Goal: Task Accomplishment & Management: Manage account settings

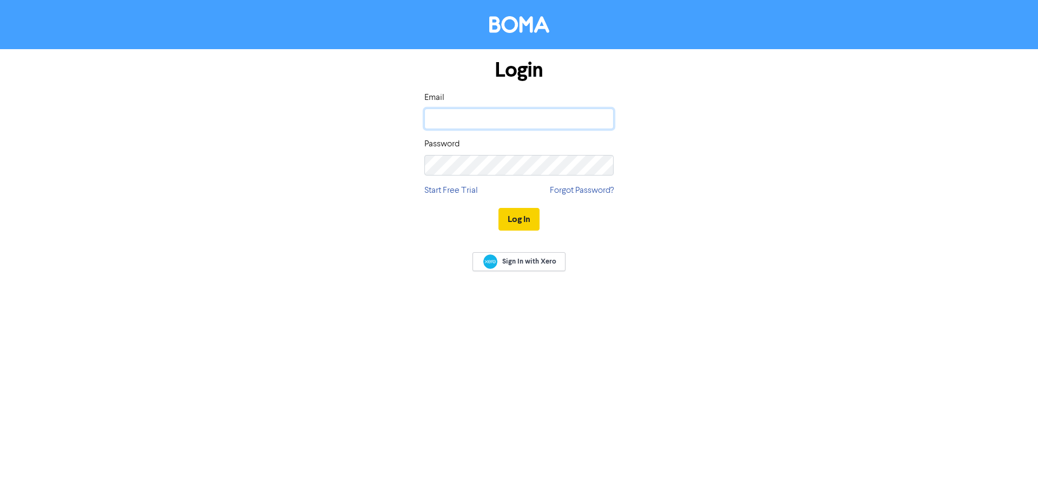
type input "[PERSON_NAME][EMAIL_ADDRESS][DOMAIN_NAME]"
click at [523, 218] on button "Log In" at bounding box center [518, 219] width 41 height 23
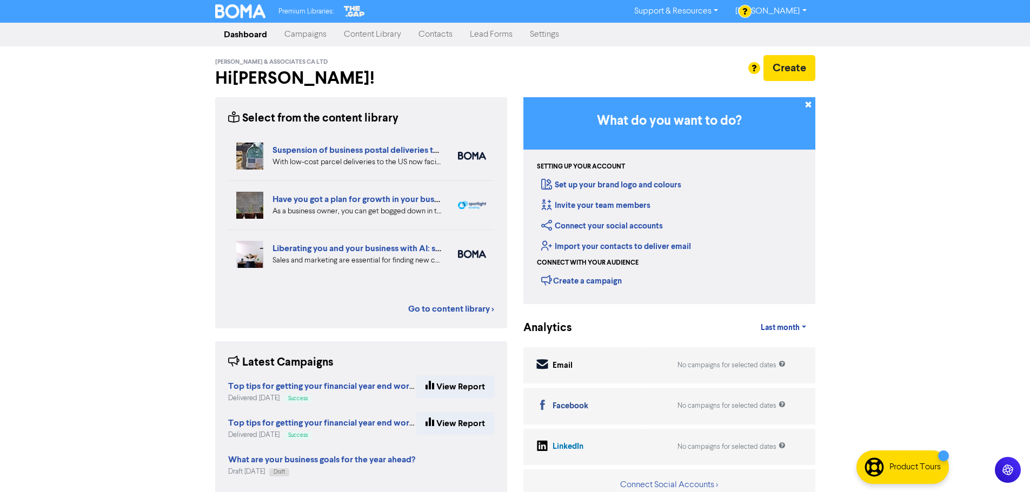
click at [423, 37] on link "Contacts" at bounding box center [435, 35] width 51 height 22
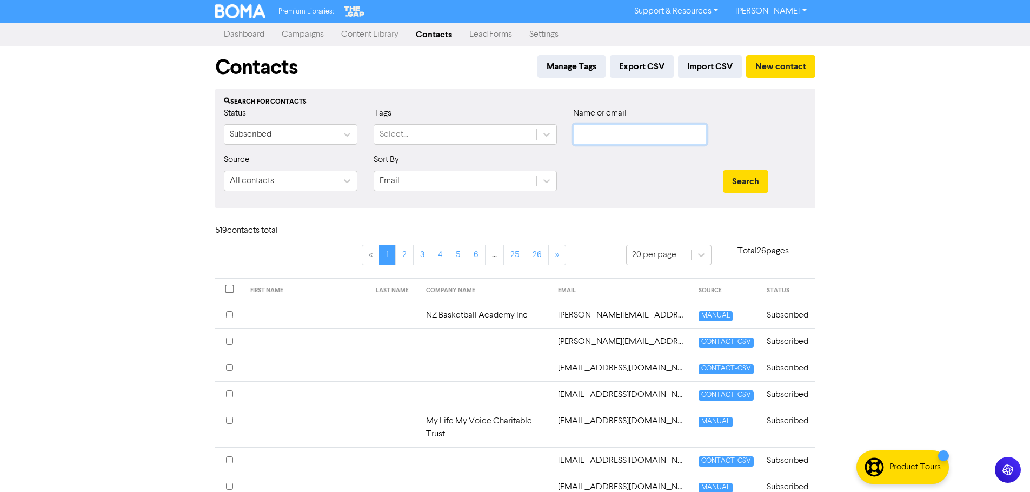
click at [596, 138] on input "text" at bounding box center [639, 134] width 133 height 21
type input "[PERSON_NAME]"
click at [723, 170] on button "Search" at bounding box center [745, 181] width 45 height 23
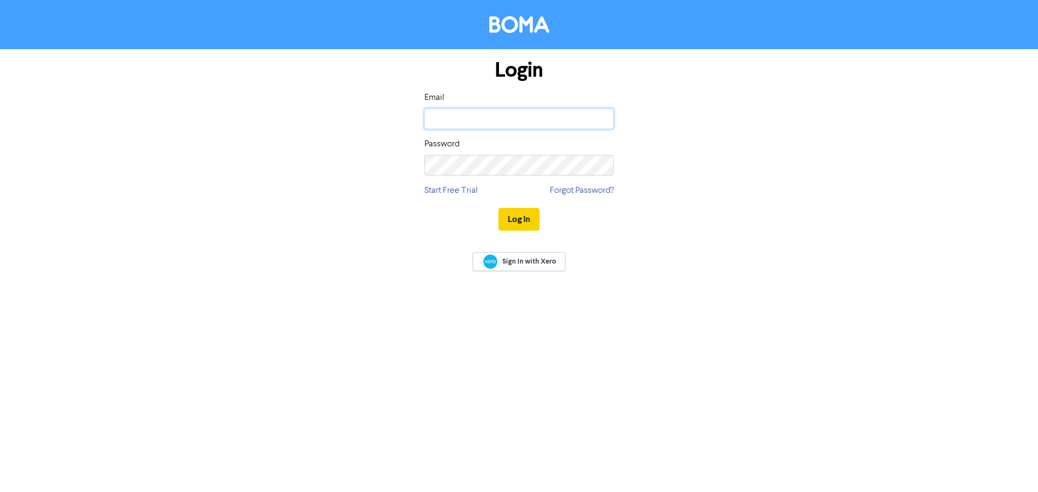
type input "[PERSON_NAME][EMAIL_ADDRESS][DOMAIN_NAME]"
click at [519, 221] on button "Log In" at bounding box center [518, 219] width 41 height 23
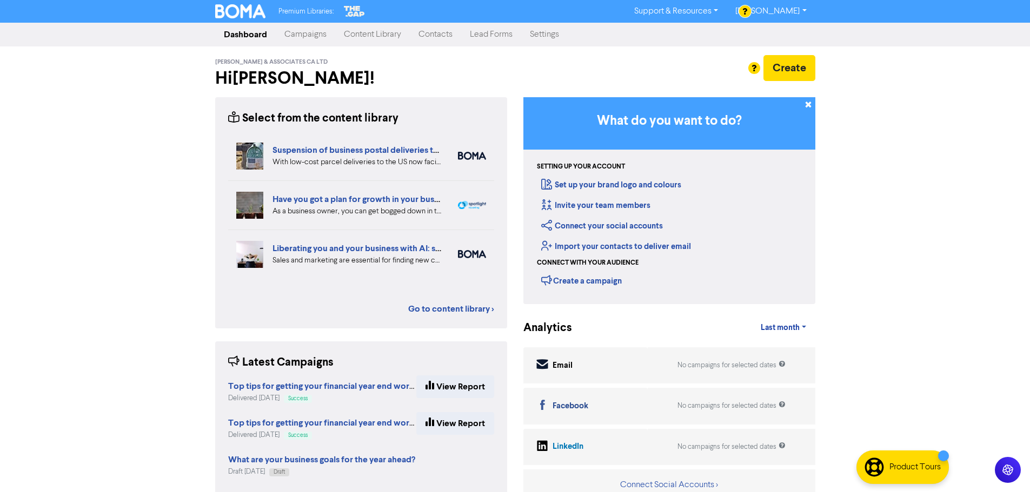
click at [387, 35] on link "Content Library" at bounding box center [372, 35] width 75 height 22
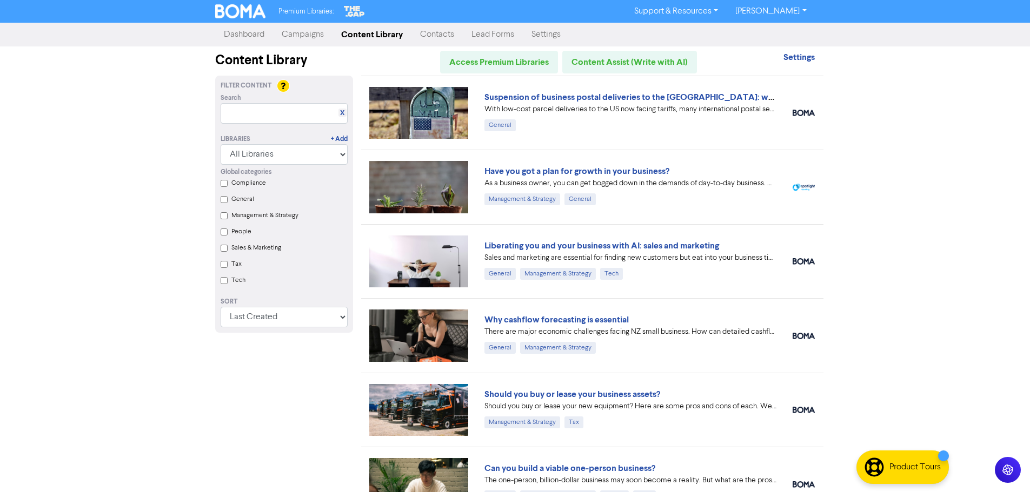
click at [431, 35] on link "Contacts" at bounding box center [436, 35] width 51 height 22
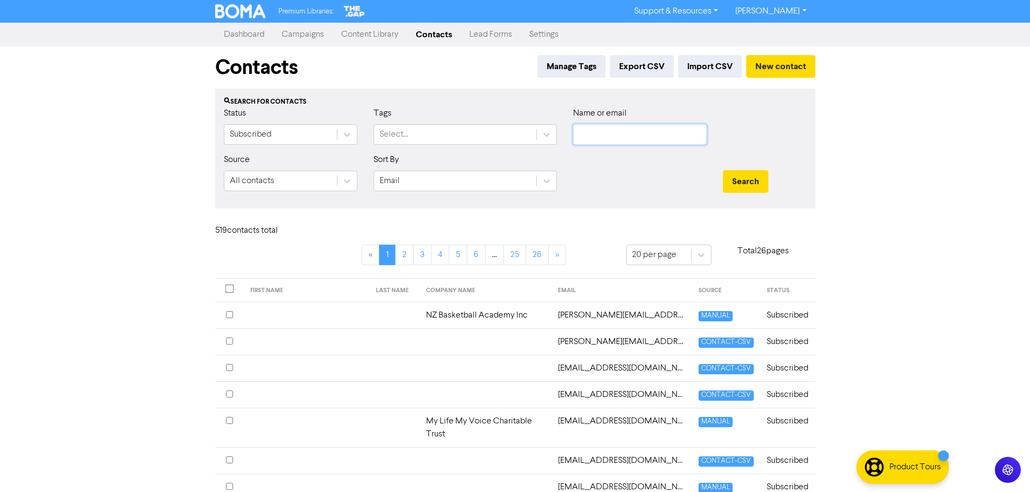
click at [604, 127] on input "text" at bounding box center [639, 134] width 133 height 21
click at [723, 170] on button "Search" at bounding box center [745, 181] width 45 height 23
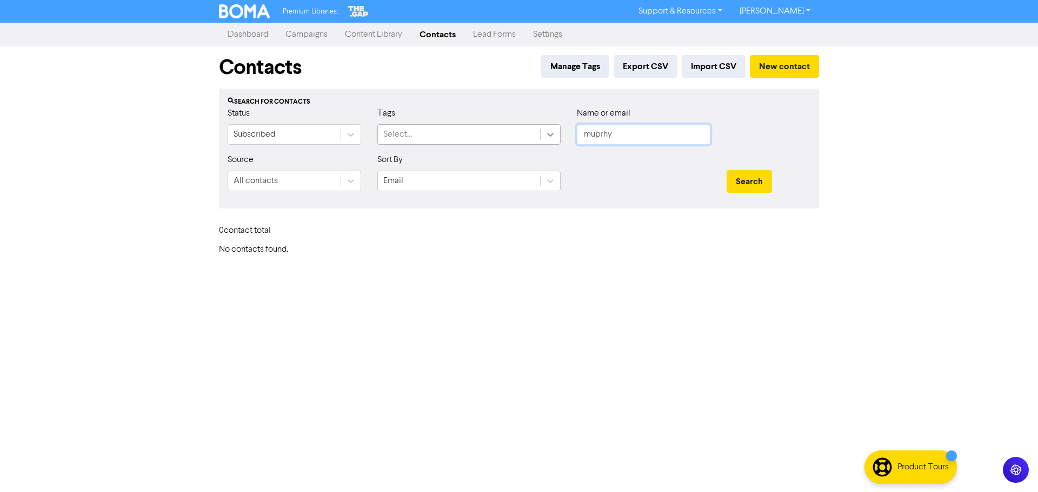
drag, startPoint x: 616, startPoint y: 132, endPoint x: 540, endPoint y: 130, distance: 75.7
click at [540, 130] on div "Status Subscribed Tags Select... Name or email muprhy" at bounding box center [518, 130] width 599 height 46
click at [726, 170] on button "Search" at bounding box center [748, 181] width 45 height 23
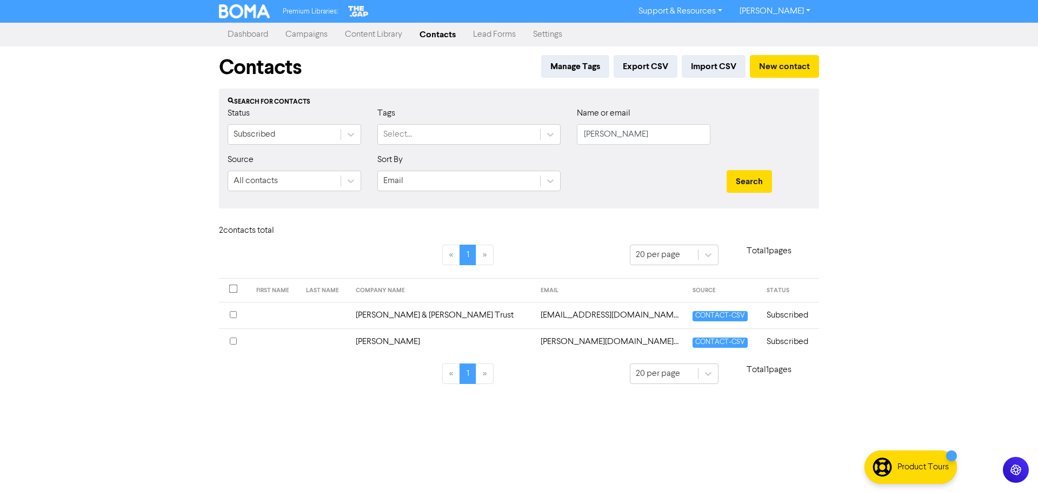
click at [233, 343] on input "checkbox" at bounding box center [233, 341] width 7 height 7
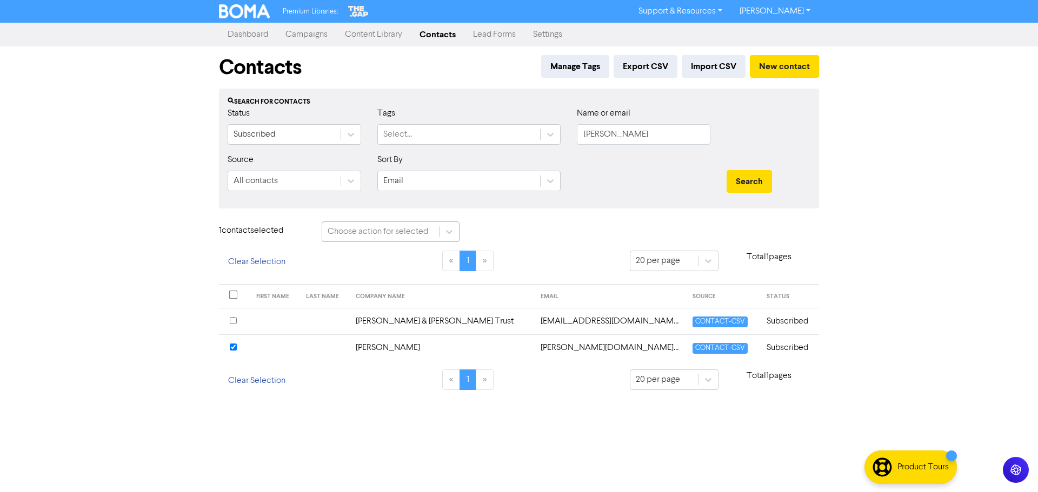
click at [380, 233] on div "Choose action for selected" at bounding box center [378, 231] width 101 height 13
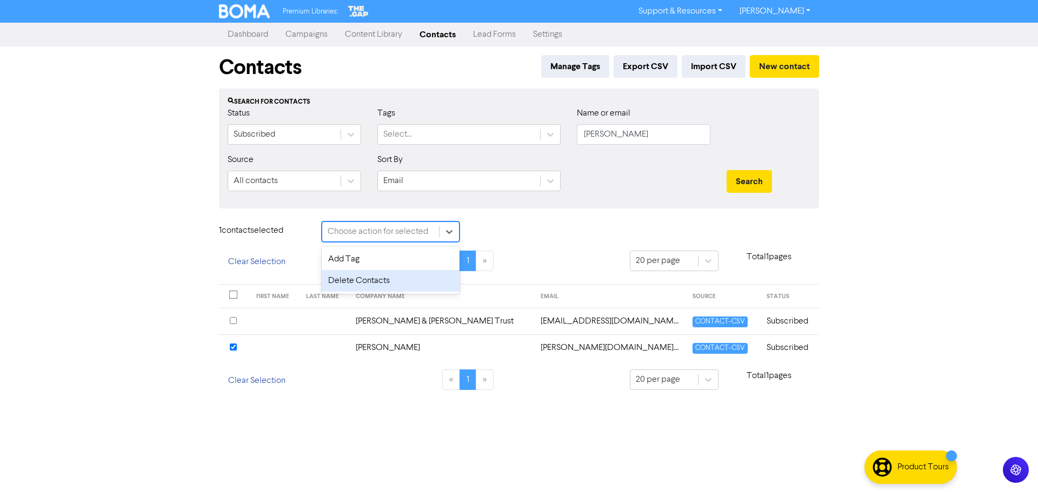
click at [383, 282] on div "Delete Contacts" at bounding box center [391, 281] width 138 height 22
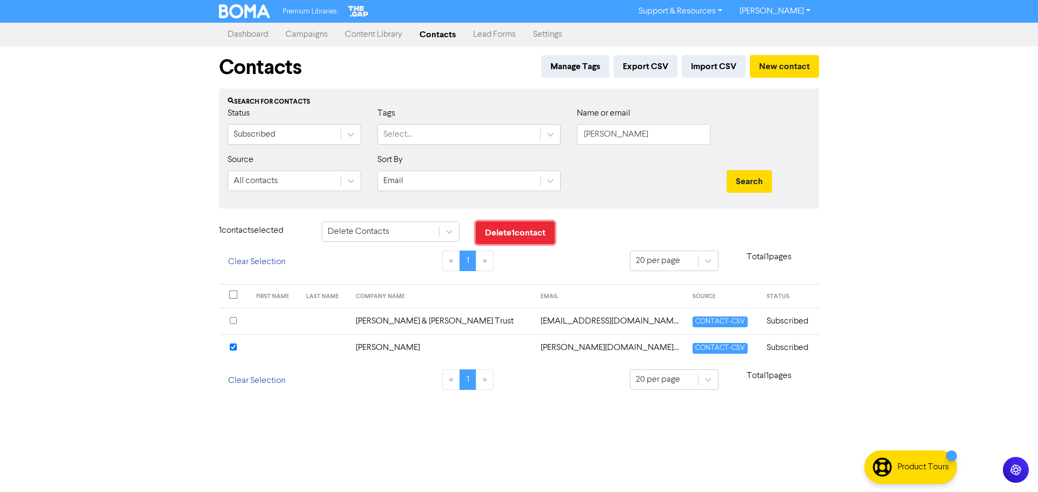
click at [519, 236] on button "Delete 1 contact" at bounding box center [515, 233] width 79 height 23
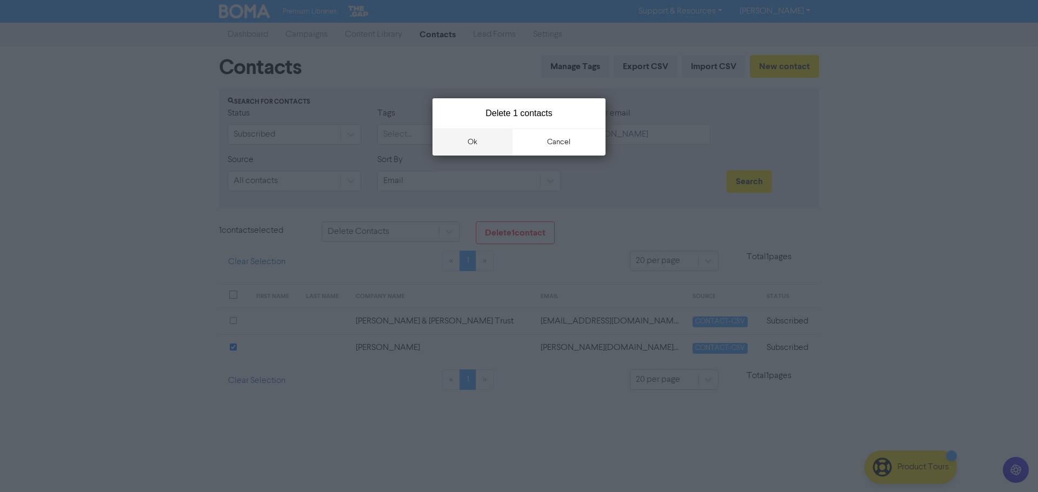
click at [490, 144] on button "ok" at bounding box center [472, 142] width 80 height 27
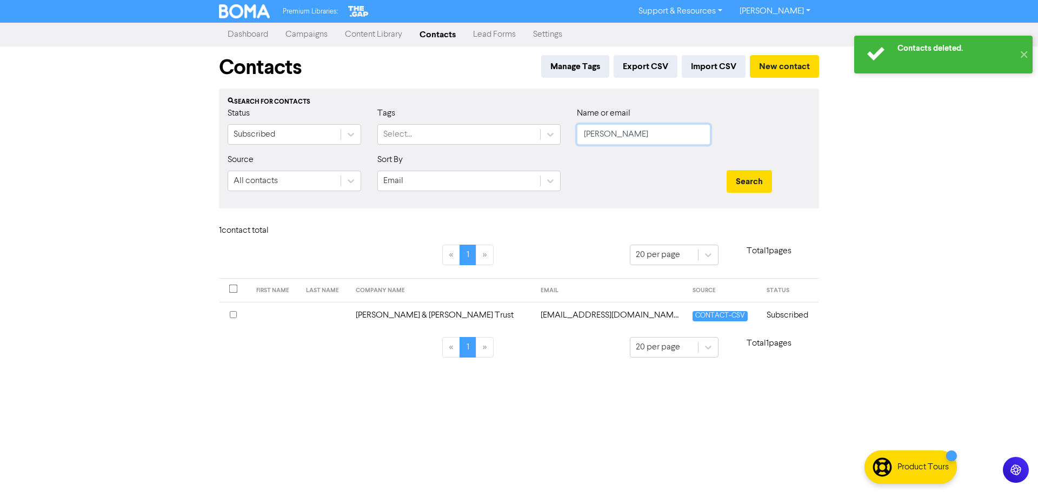
click at [610, 130] on input "[PERSON_NAME]" at bounding box center [643, 134] width 133 height 21
drag, startPoint x: 612, startPoint y: 133, endPoint x: 556, endPoint y: 134, distance: 55.7
click at [558, 134] on div "Status Subscribed Tags Select... Name or email mury" at bounding box center [518, 130] width 599 height 46
click at [726, 170] on button "Search" at bounding box center [748, 181] width 45 height 23
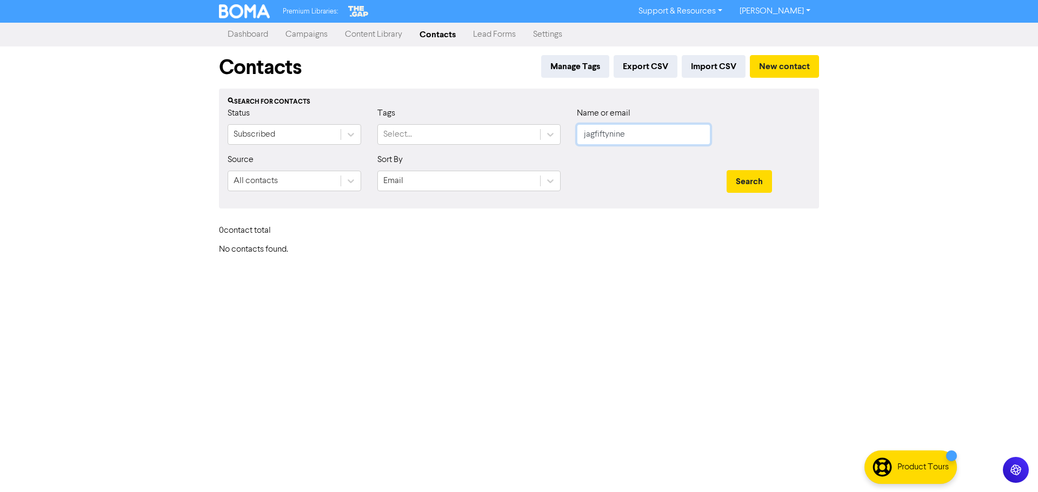
type input "jagfiftynine"
click at [726, 170] on button "Search" at bounding box center [748, 181] width 45 height 23
drag, startPoint x: 765, startPoint y: 14, endPoint x: 777, endPoint y: 17, distance: 12.3
click at [765, 14] on link "[PERSON_NAME]" at bounding box center [775, 11] width 88 height 17
click at [781, 30] on button "Log Out" at bounding box center [773, 32] width 85 height 13
